Goal: Transaction & Acquisition: Purchase product/service

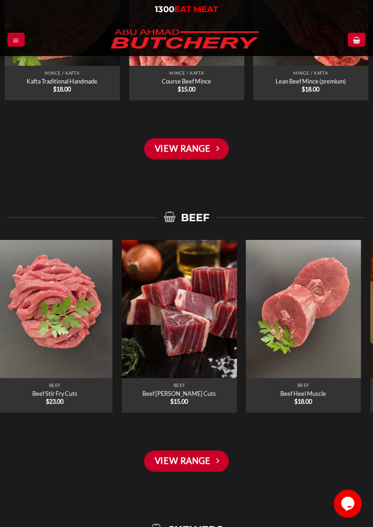
scroll to position [833, 0]
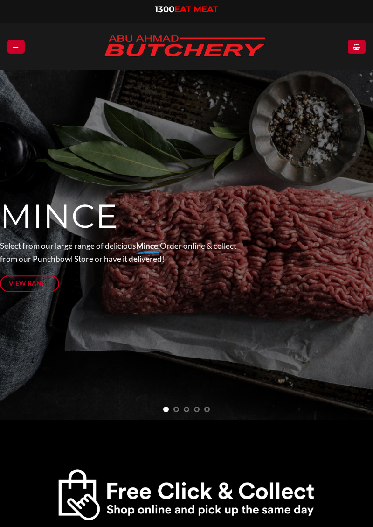
click at [41, 285] on span "View Range" at bounding box center [30, 283] width 42 height 10
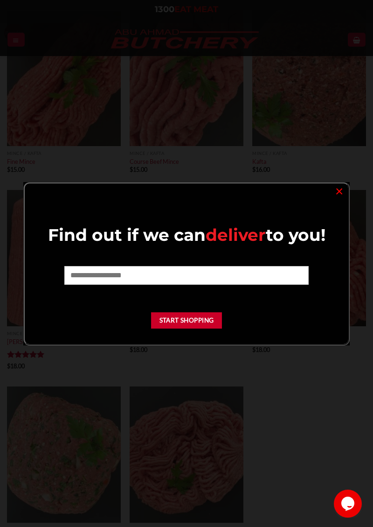
click at [338, 196] on link "×" at bounding box center [340, 190] width 14 height 13
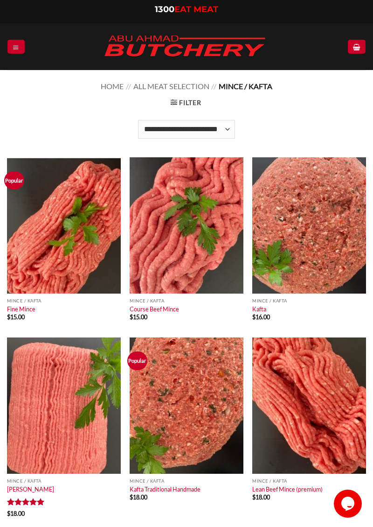
click at [23, 40] on div at bounding box center [16, 47] width 18 height 14
click at [18, 51] on link "Menu" at bounding box center [15, 47] width 17 height 14
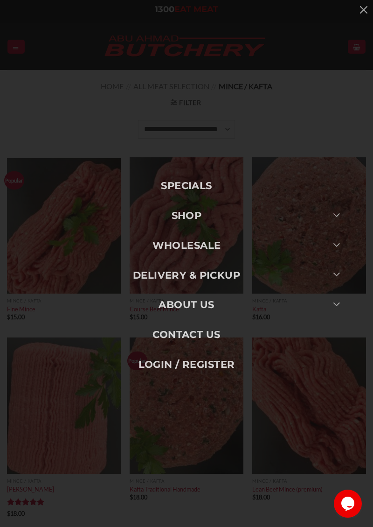
click at [200, 218] on link "SHOP" at bounding box center [186, 216] width 327 height 30
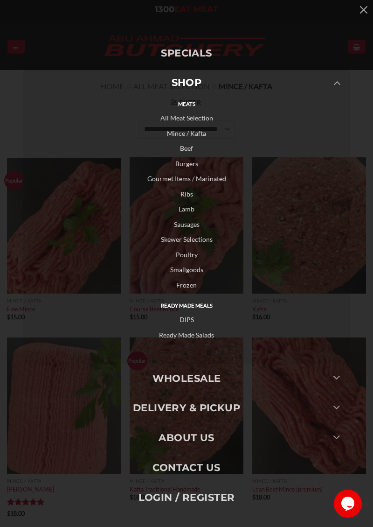
click at [205, 120] on link "All Meat Selection" at bounding box center [186, 118] width 327 height 15
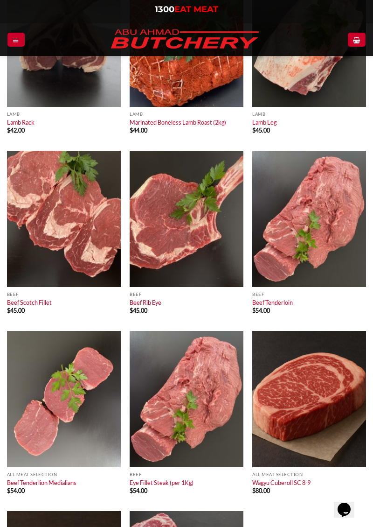
scroll to position [4012, 0]
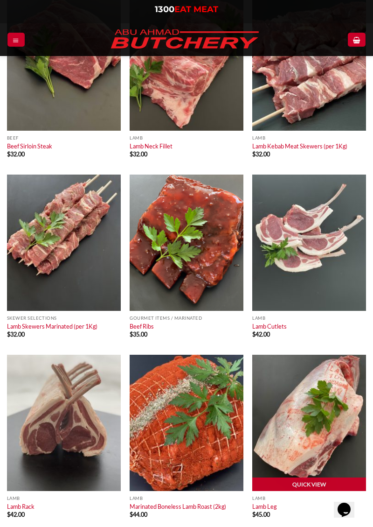
click at [320, 470] on img at bounding box center [310, 423] width 114 height 136
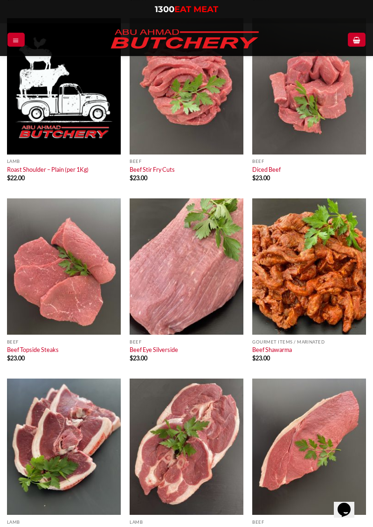
scroll to position [2420, 0]
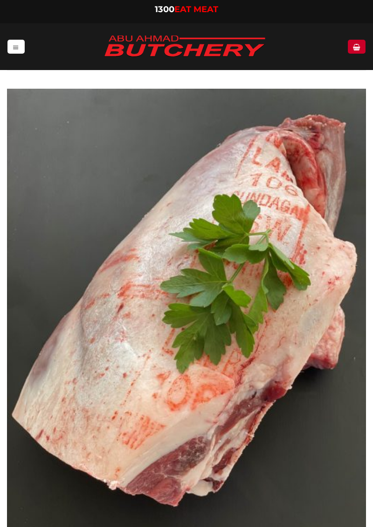
click at [18, 42] on link "Menu" at bounding box center [15, 47] width 17 height 14
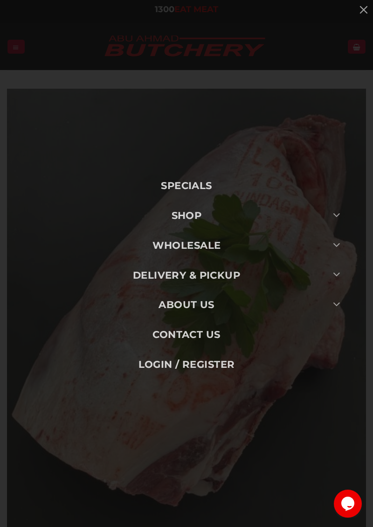
click at [204, 247] on link "Wholesale" at bounding box center [186, 246] width 327 height 30
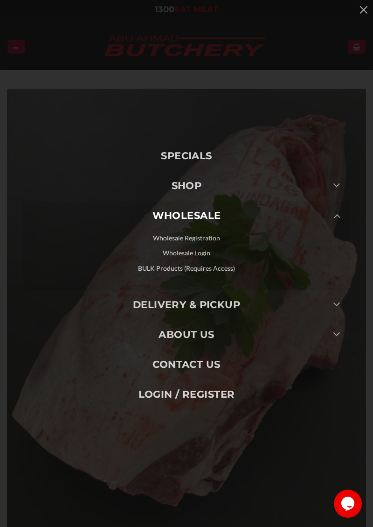
click at [200, 185] on link "SHOP" at bounding box center [186, 186] width 327 height 30
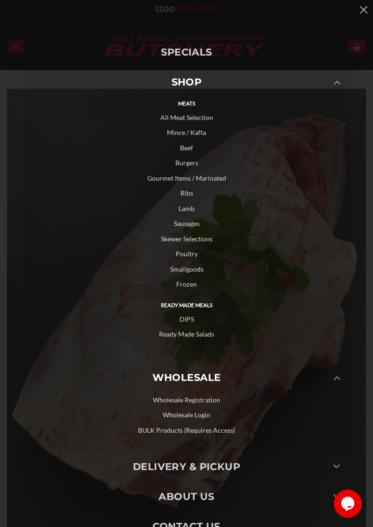
click at [214, 182] on link "Gourmet Items / Marinated" at bounding box center [186, 178] width 327 height 15
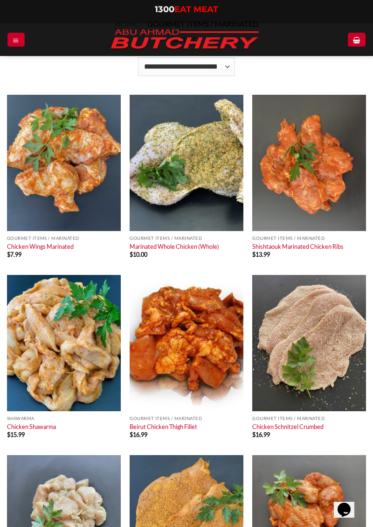
scroll to position [63, 0]
click at [14, 41] on icon "Menu" at bounding box center [16, 39] width 7 height 7
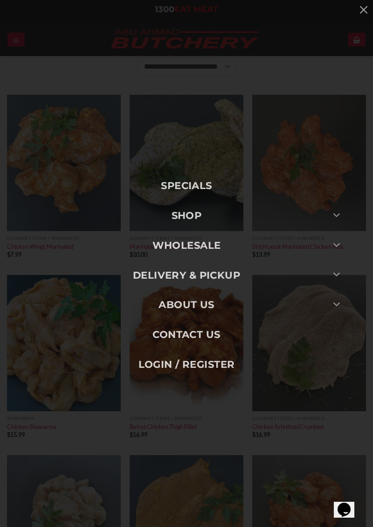
click at [203, 220] on link "SHOP" at bounding box center [186, 216] width 327 height 30
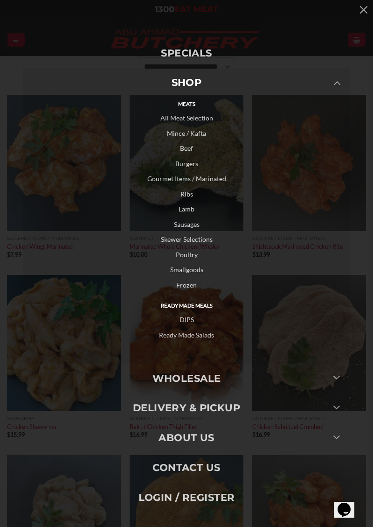
click at [193, 258] on link "Poultry" at bounding box center [186, 254] width 327 height 15
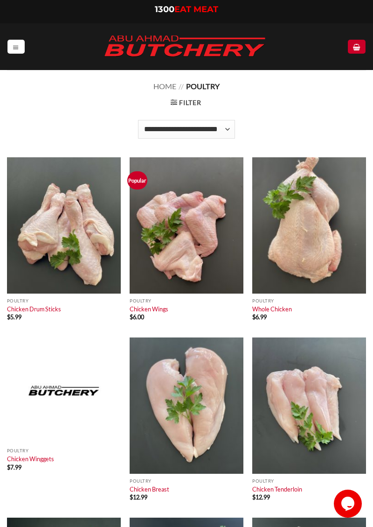
click at [14, 51] on link "Menu" at bounding box center [15, 47] width 17 height 14
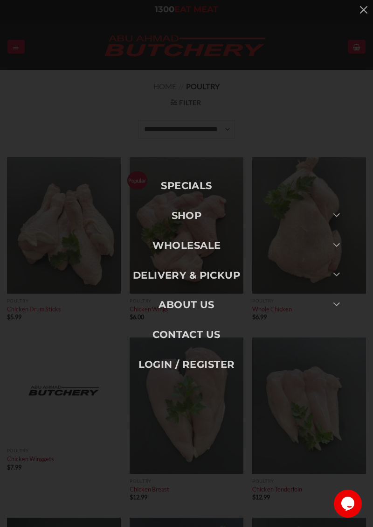
click at [200, 212] on link "SHOP" at bounding box center [186, 216] width 327 height 30
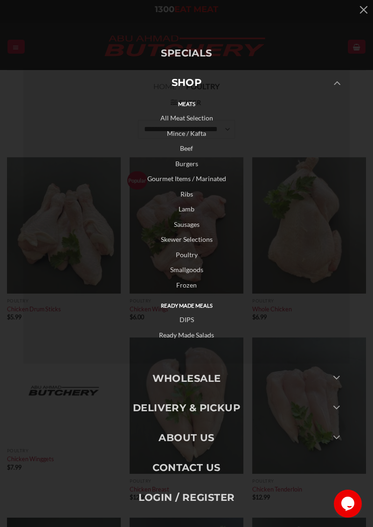
click at [194, 229] on link "Sausages" at bounding box center [186, 224] width 327 height 15
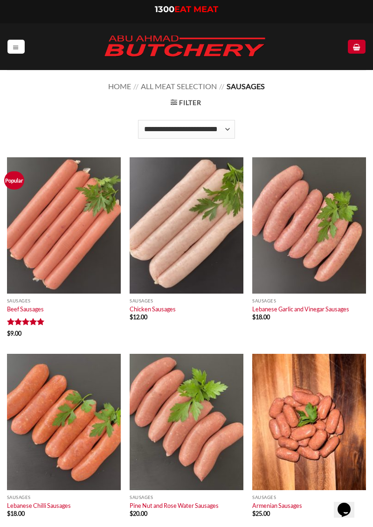
click at [13, 45] on icon "Menu" at bounding box center [16, 46] width 7 height 7
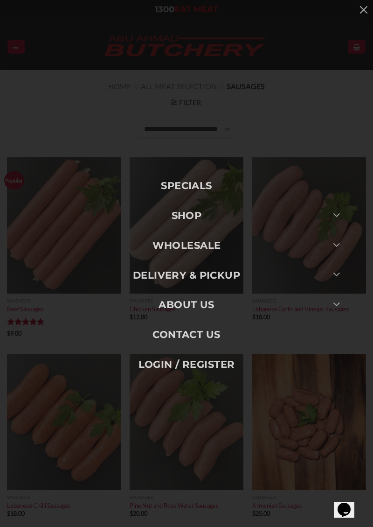
click at [195, 231] on link "SHOP" at bounding box center [186, 216] width 327 height 30
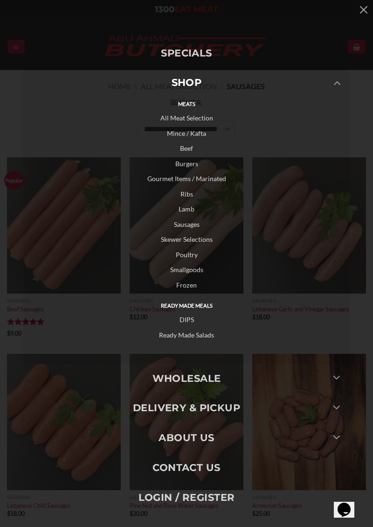
click at [198, 278] on link "Smallgoods" at bounding box center [186, 269] width 327 height 15
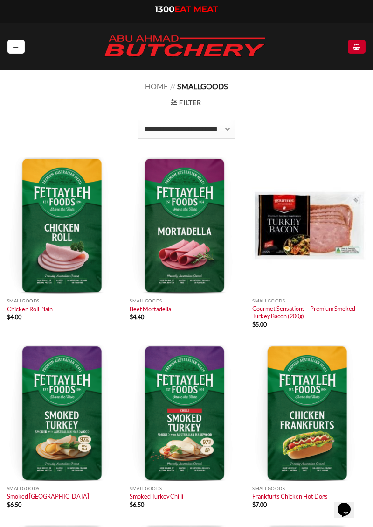
click at [23, 41] on link "Menu" at bounding box center [15, 47] width 17 height 14
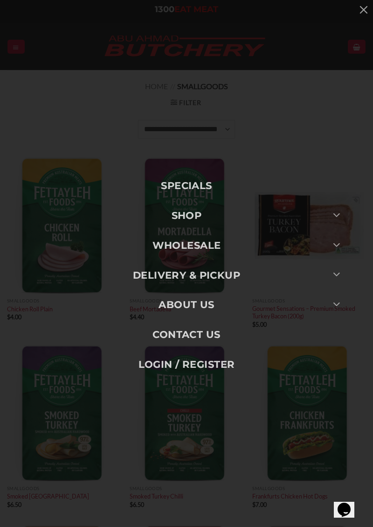
click at [208, 213] on link "SHOP" at bounding box center [186, 216] width 327 height 30
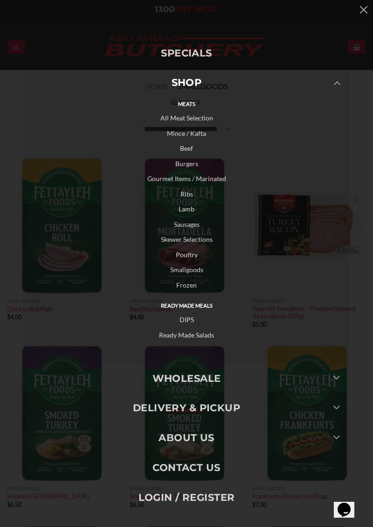
click at [189, 288] on link "Frozen" at bounding box center [186, 285] width 327 height 15
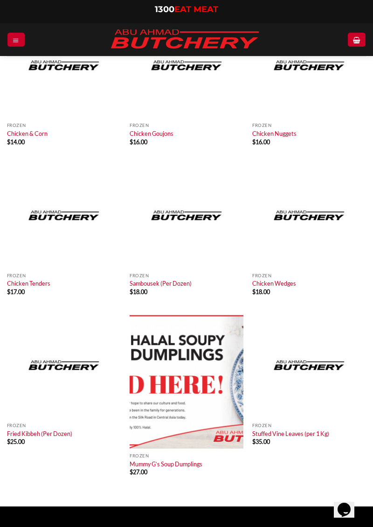
scroll to position [146, 0]
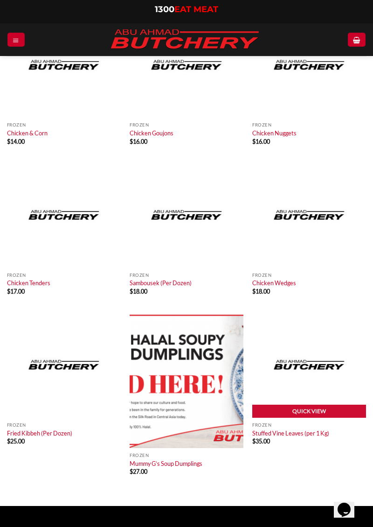
click at [299, 407] on img at bounding box center [310, 365] width 114 height 106
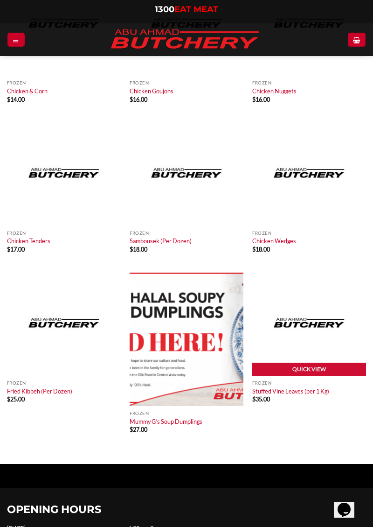
scroll to position [190, 0]
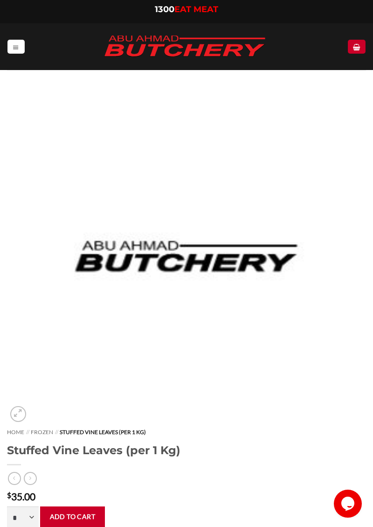
click at [23, 44] on link "Menu" at bounding box center [15, 47] width 17 height 14
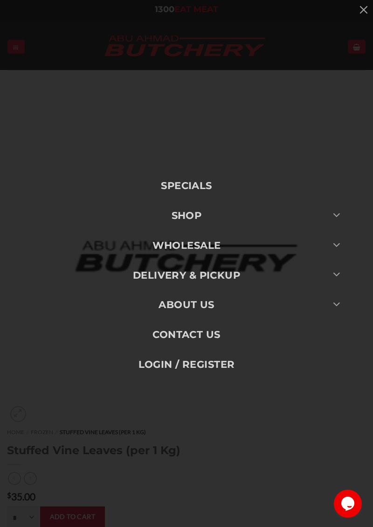
click at [198, 217] on link "SHOP" at bounding box center [186, 216] width 327 height 30
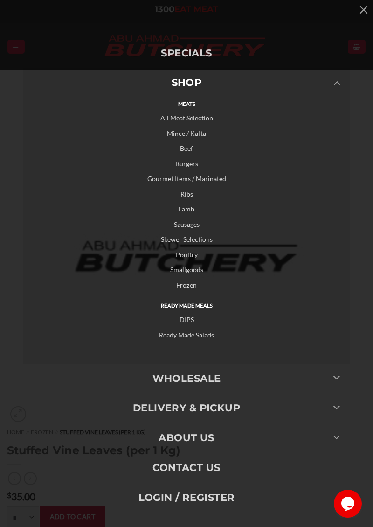
click at [185, 53] on link "Specials" at bounding box center [186, 53] width 327 height 30
